Goal: Book appointment/travel/reservation

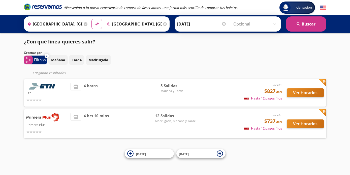
click at [163, 116] on span "12 Salidas" at bounding box center [175, 116] width 41 height 6
click at [308, 124] on button "Ver Horarios" at bounding box center [305, 123] width 37 height 9
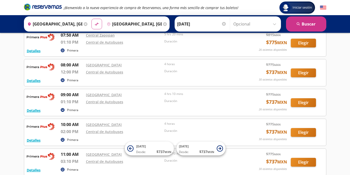
scroll to position [93, 0]
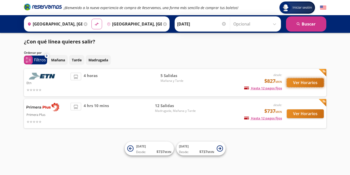
click at [298, 82] on button "Ver Horarios" at bounding box center [305, 82] width 37 height 9
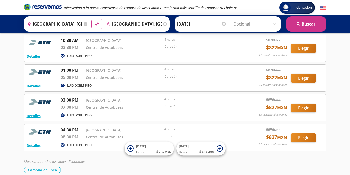
scroll to position [56, 0]
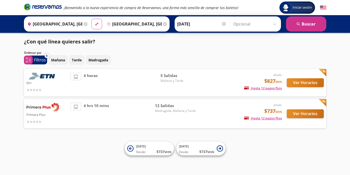
click at [86, 24] on icon at bounding box center [86, 24] width 4 height 4
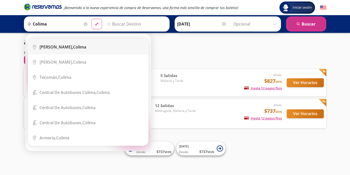
click at [69, 47] on div "Colima, Colima" at bounding box center [92, 47] width 105 height 6
type input "Colima, Colima"
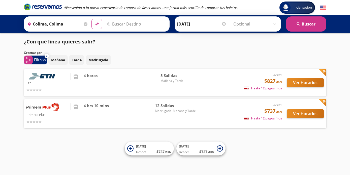
click at [134, 23] on input "Destino" at bounding box center [136, 24] width 62 height 13
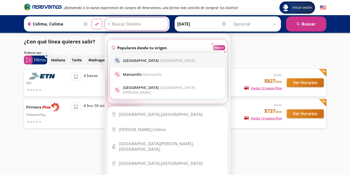
click at [132, 62] on p "Guadalajara [GEOGRAPHIC_DATA]" at bounding box center [159, 60] width 72 height 5
type input "[GEOGRAPHIC_DATA], [GEOGRAPHIC_DATA]"
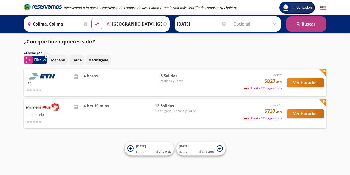
click at [305, 24] on button "search [GEOGRAPHIC_DATA]" at bounding box center [306, 23] width 40 height 15
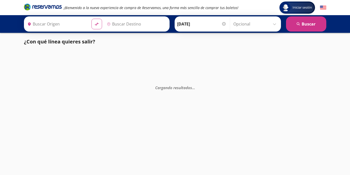
type input "[GEOGRAPHIC_DATA], [GEOGRAPHIC_DATA]"
type input "Colima, Colima"
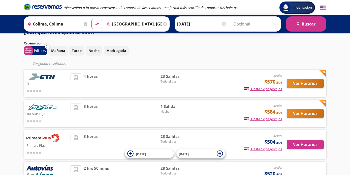
scroll to position [16, 0]
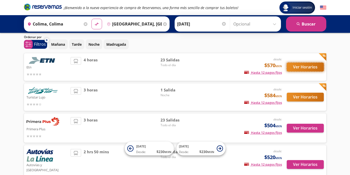
click at [300, 66] on button "Ver Horarios" at bounding box center [305, 66] width 37 height 9
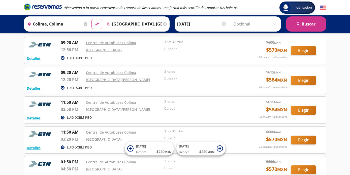
scroll to position [262, 0]
